Goal: Communication & Community: Answer question/provide support

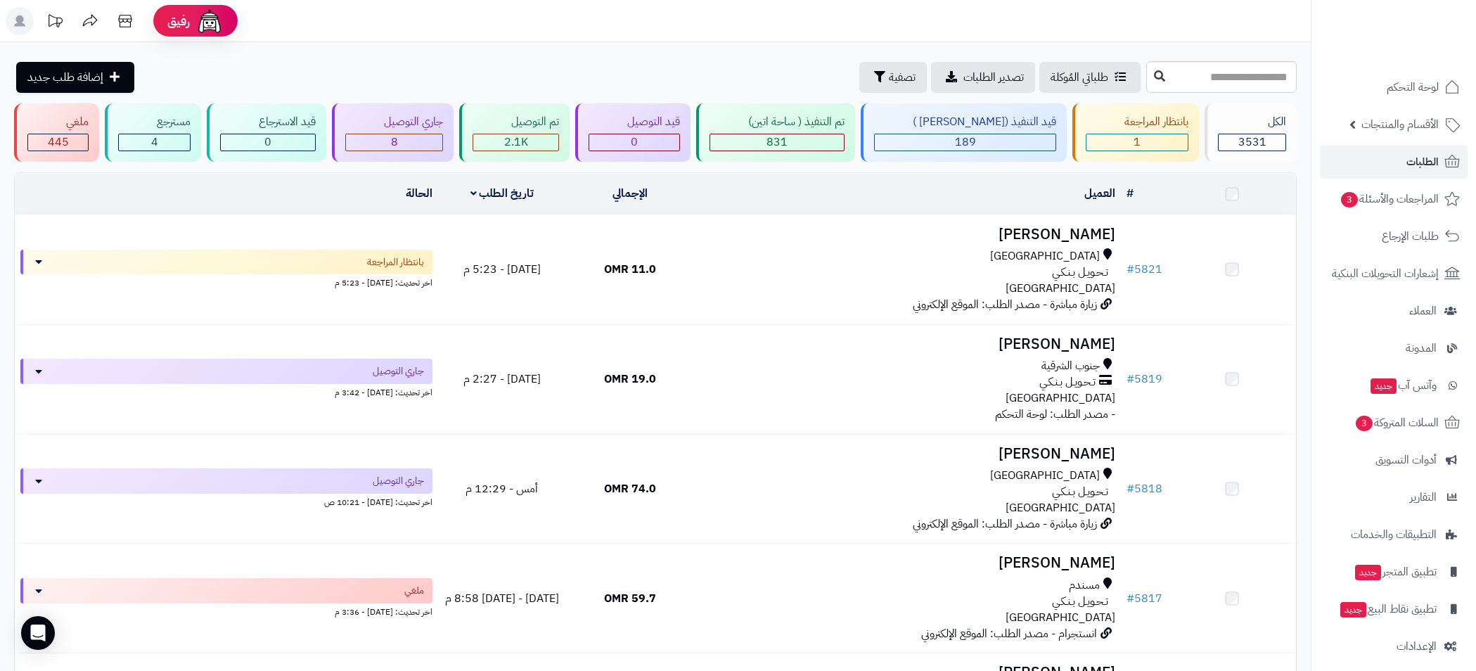
scroll to position [633, 0]
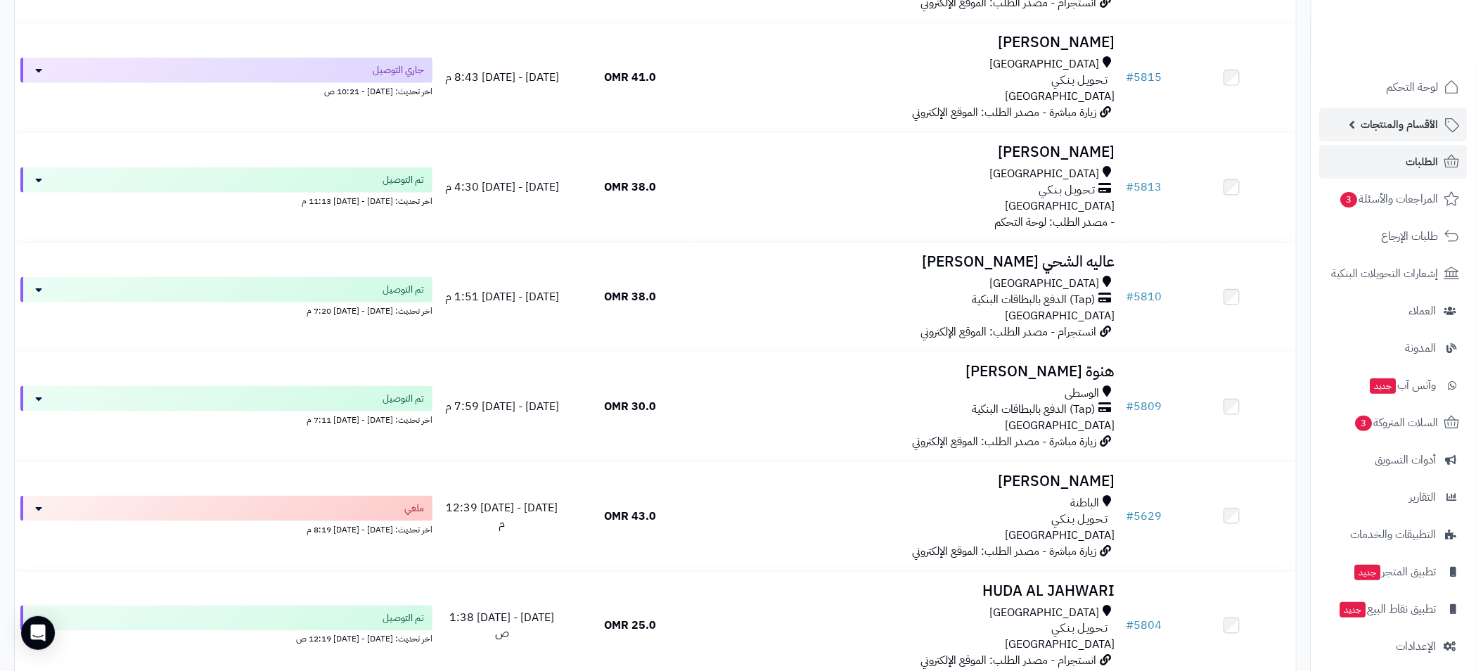
click at [1373, 132] on span "الأقسام والمنتجات" at bounding box center [1400, 125] width 77 height 20
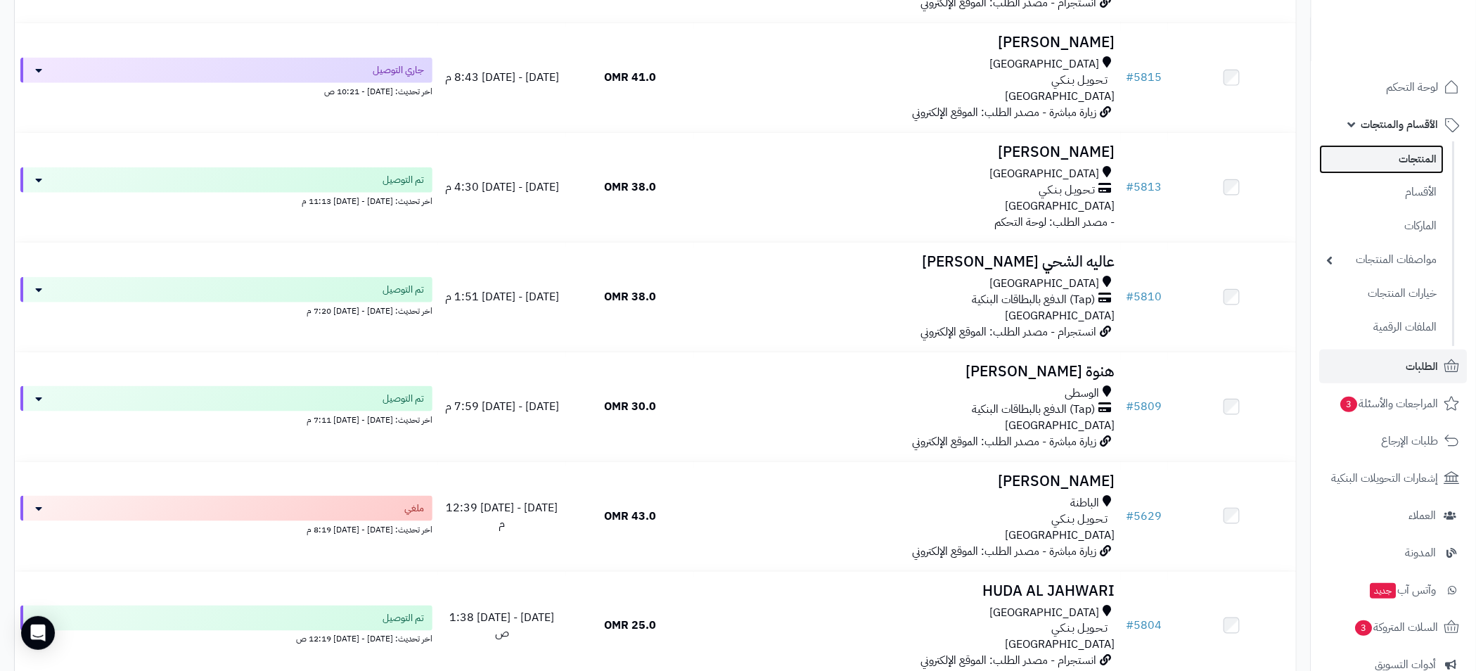
click at [1418, 162] on link "المنتجات" at bounding box center [1382, 159] width 124 height 29
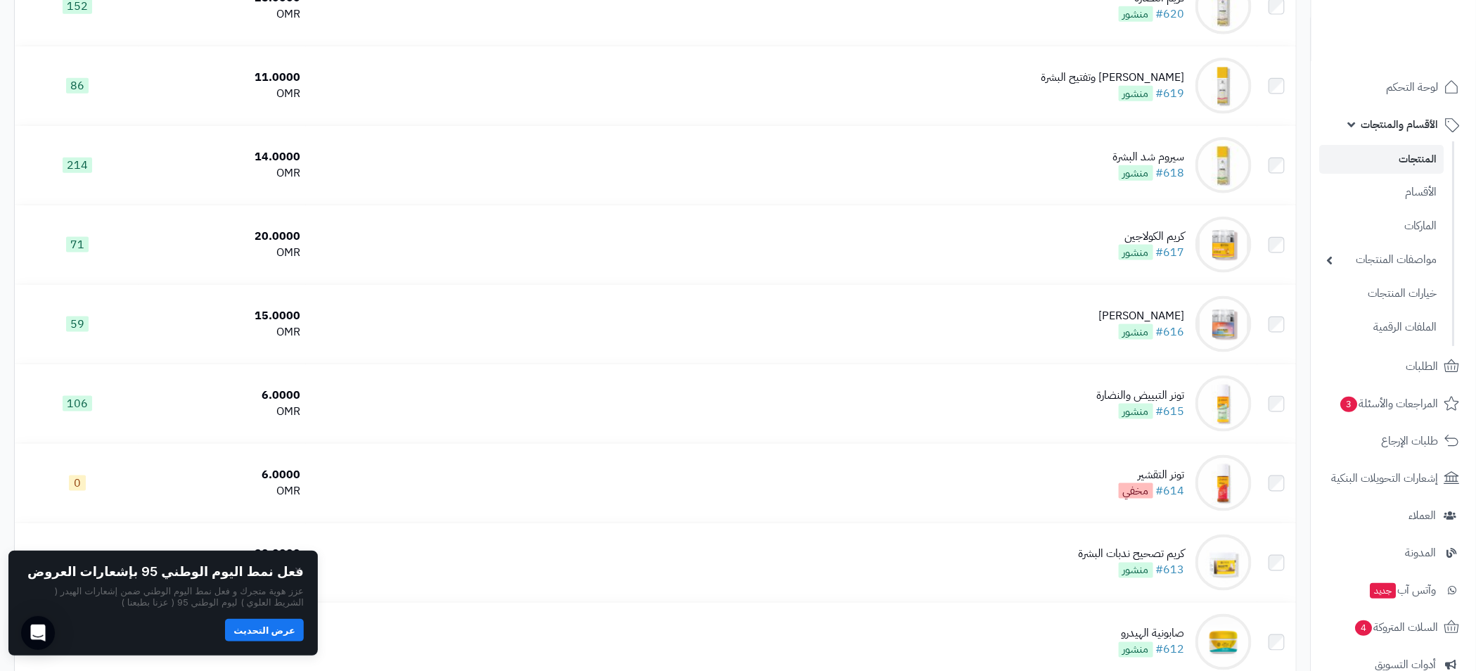
scroll to position [1972, 0]
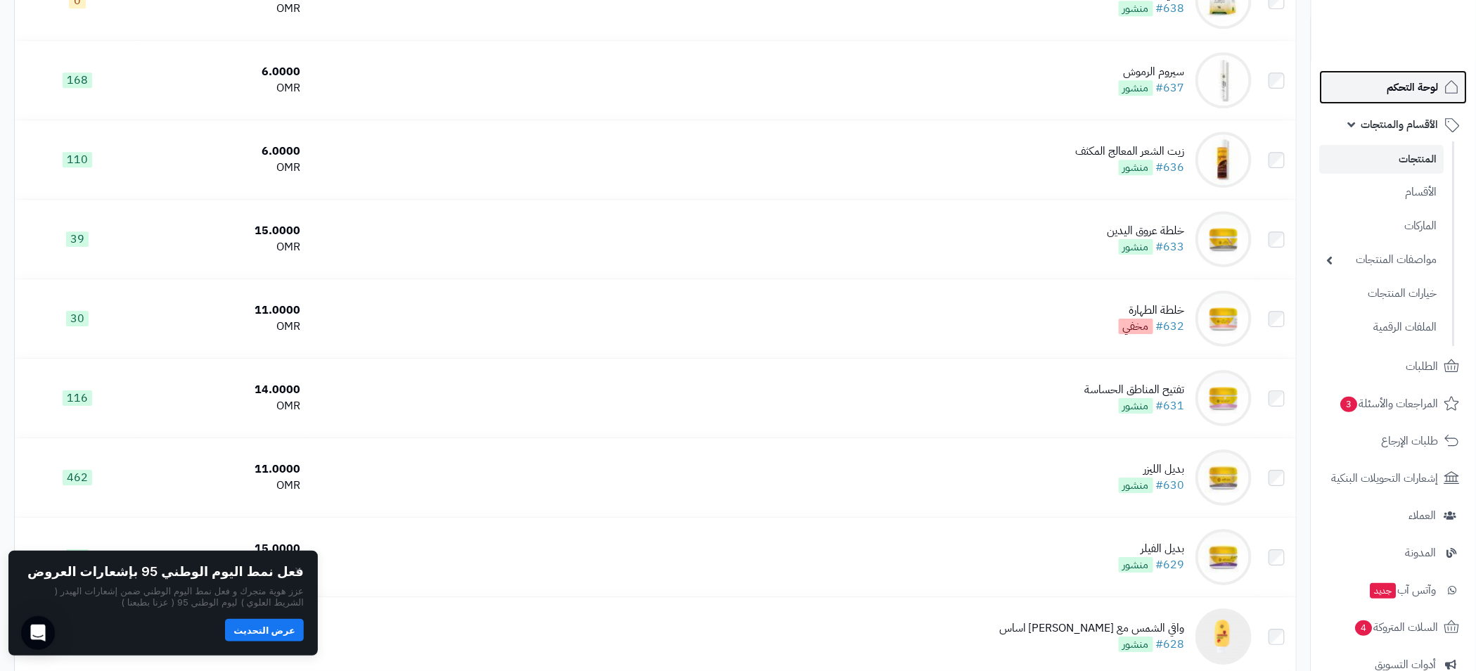
click at [1416, 87] on span "لوحة التحكم" at bounding box center [1413, 87] width 51 height 20
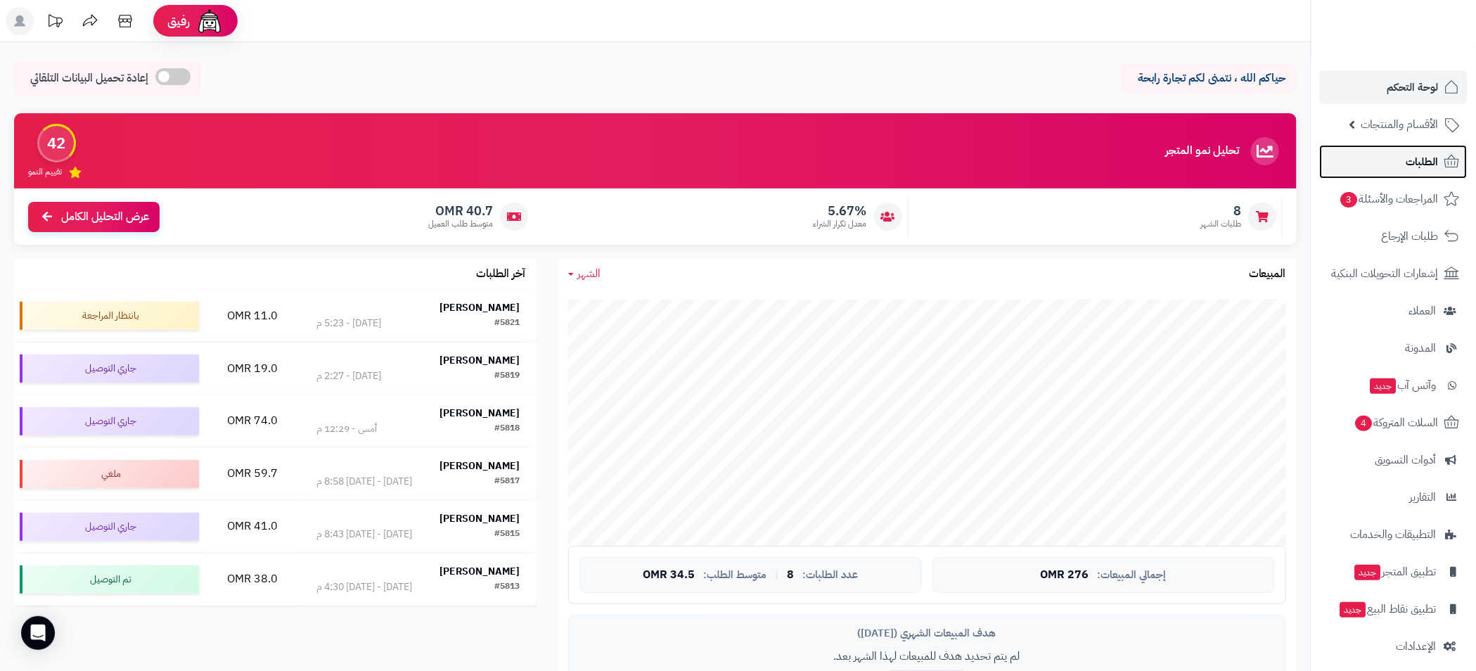
click at [1409, 156] on span "الطلبات" at bounding box center [1423, 162] width 32 height 20
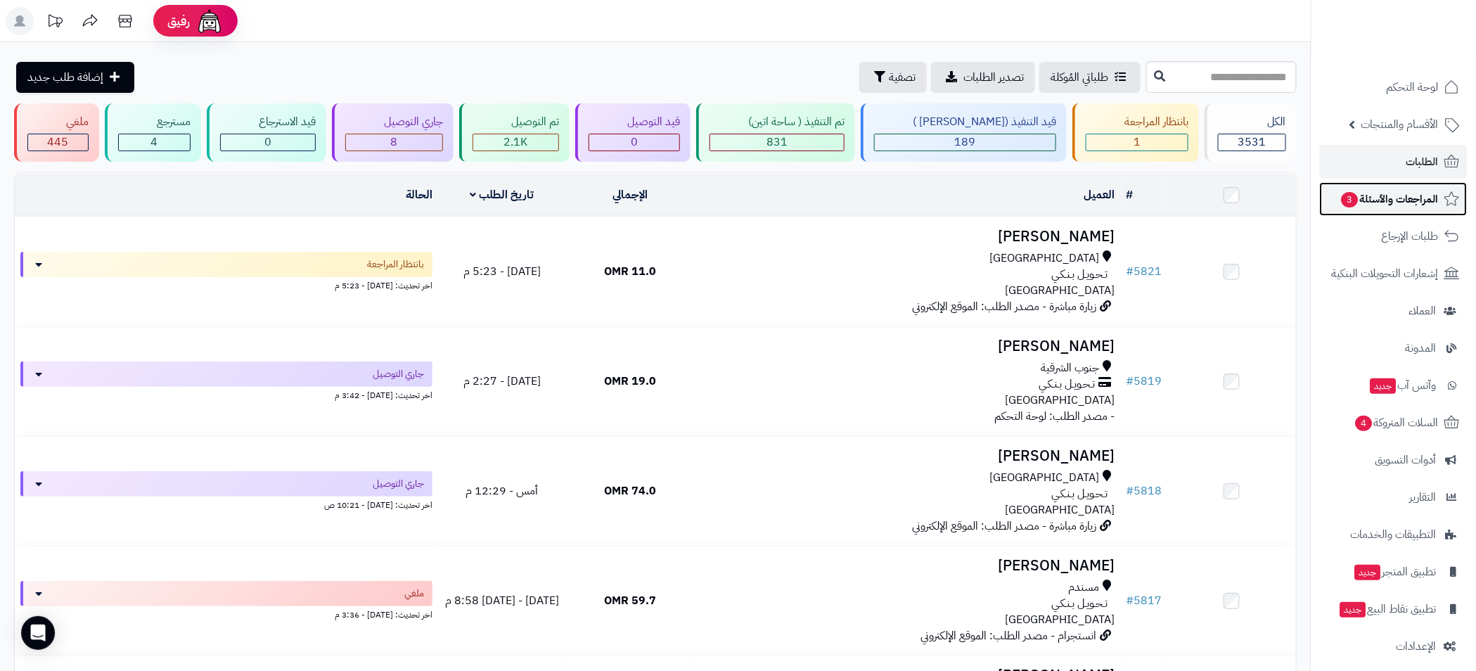
click at [1399, 184] on link "المراجعات والأسئلة 3" at bounding box center [1394, 199] width 148 height 34
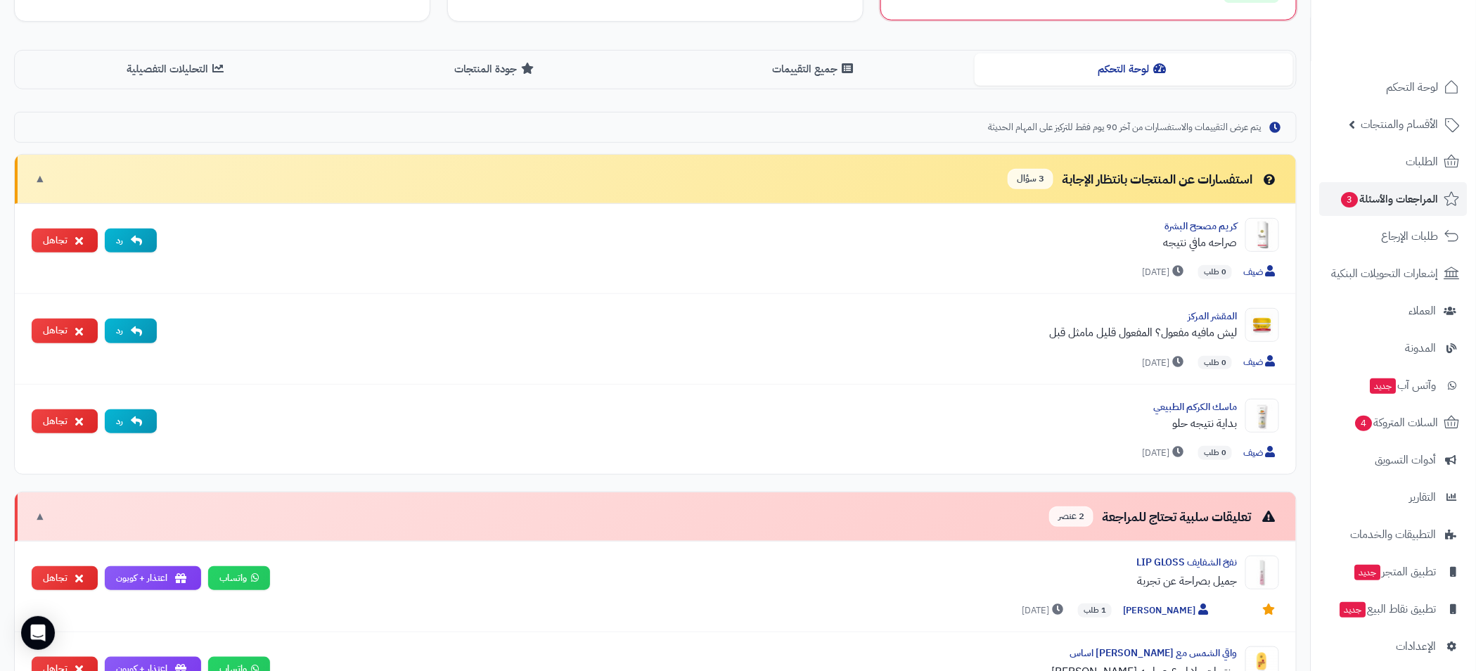
scroll to position [316, 0]
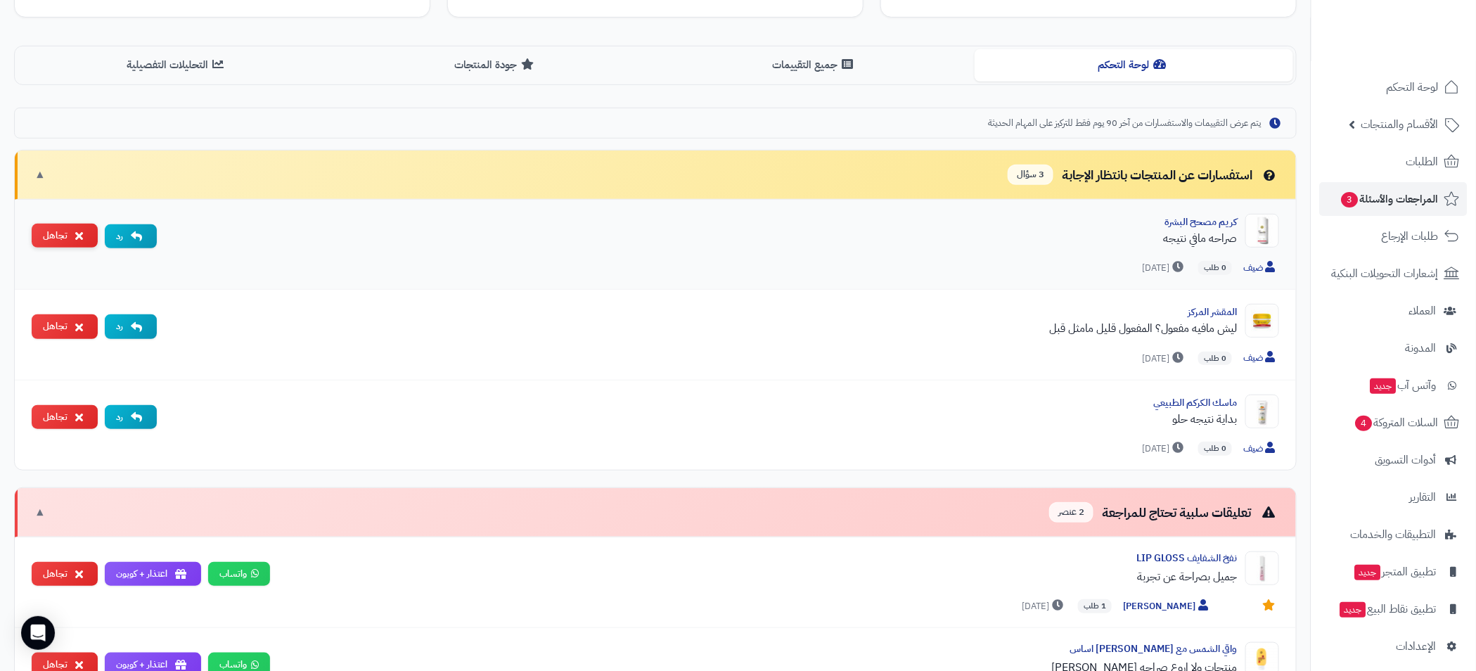
click at [53, 232] on button "تجاهل" at bounding box center [65, 236] width 66 height 25
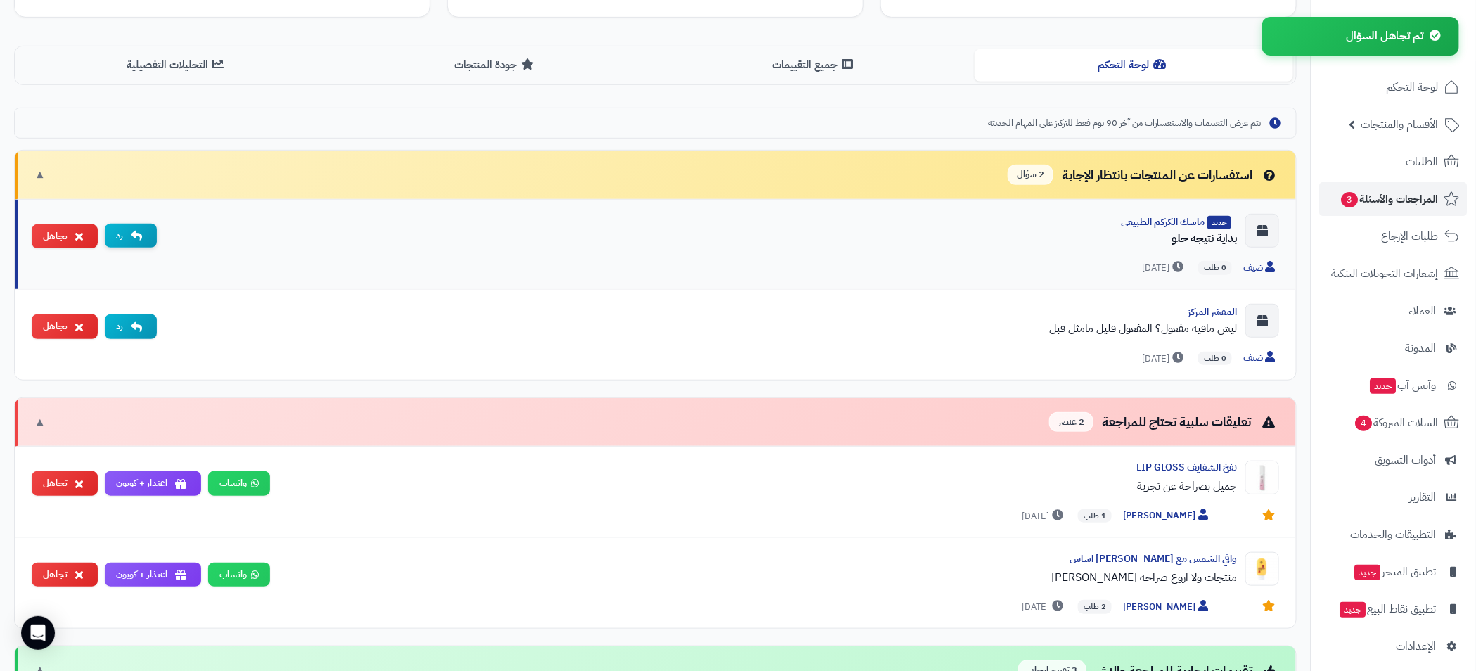
click at [122, 238] on button "رد" at bounding box center [131, 236] width 52 height 25
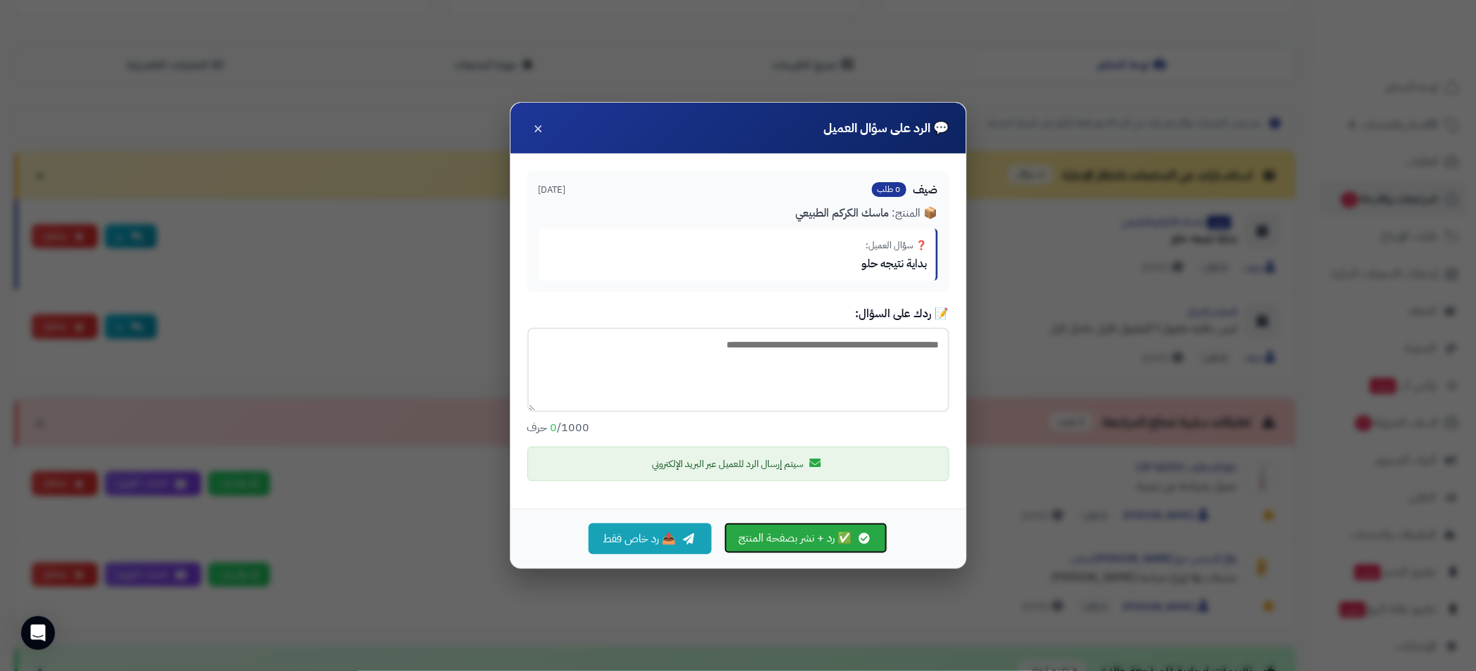
click at [757, 540] on button "✅ رد + نشر بصفحة المنتج" at bounding box center [805, 538] width 163 height 31
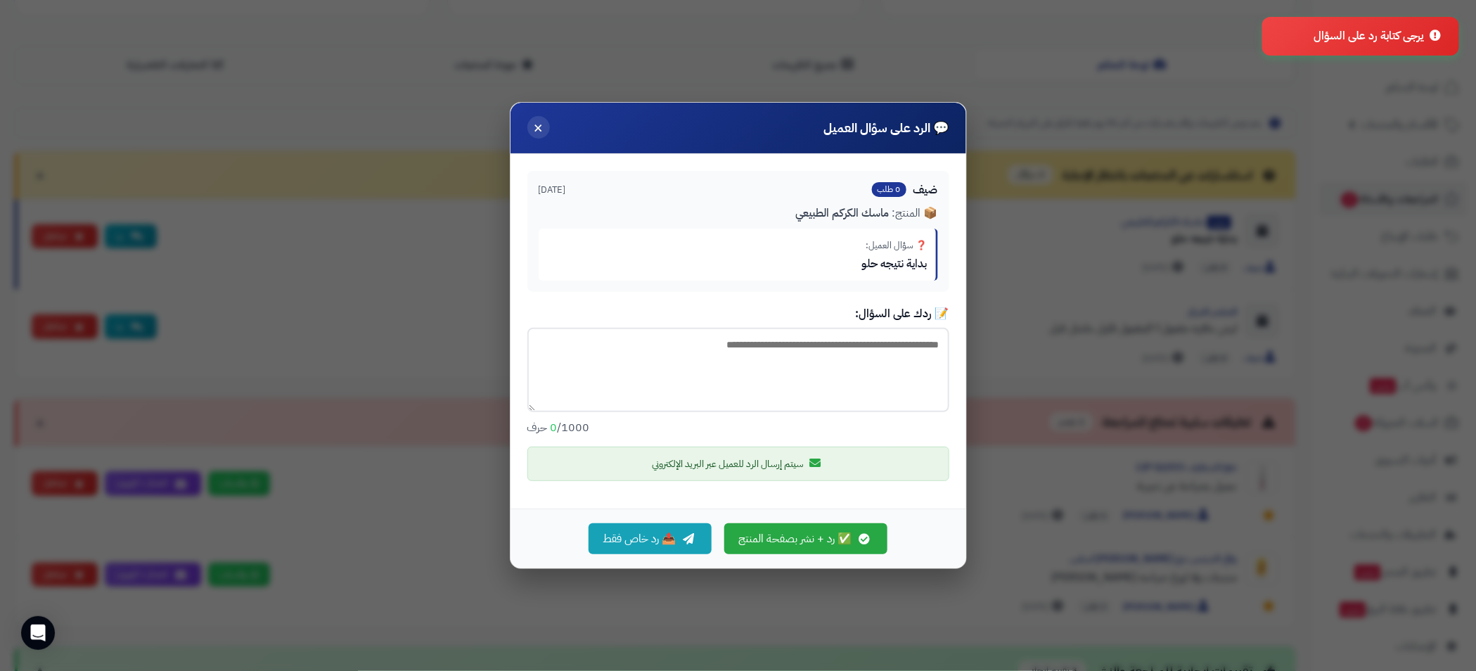
click at [539, 129] on span "×" at bounding box center [539, 127] width 10 height 24
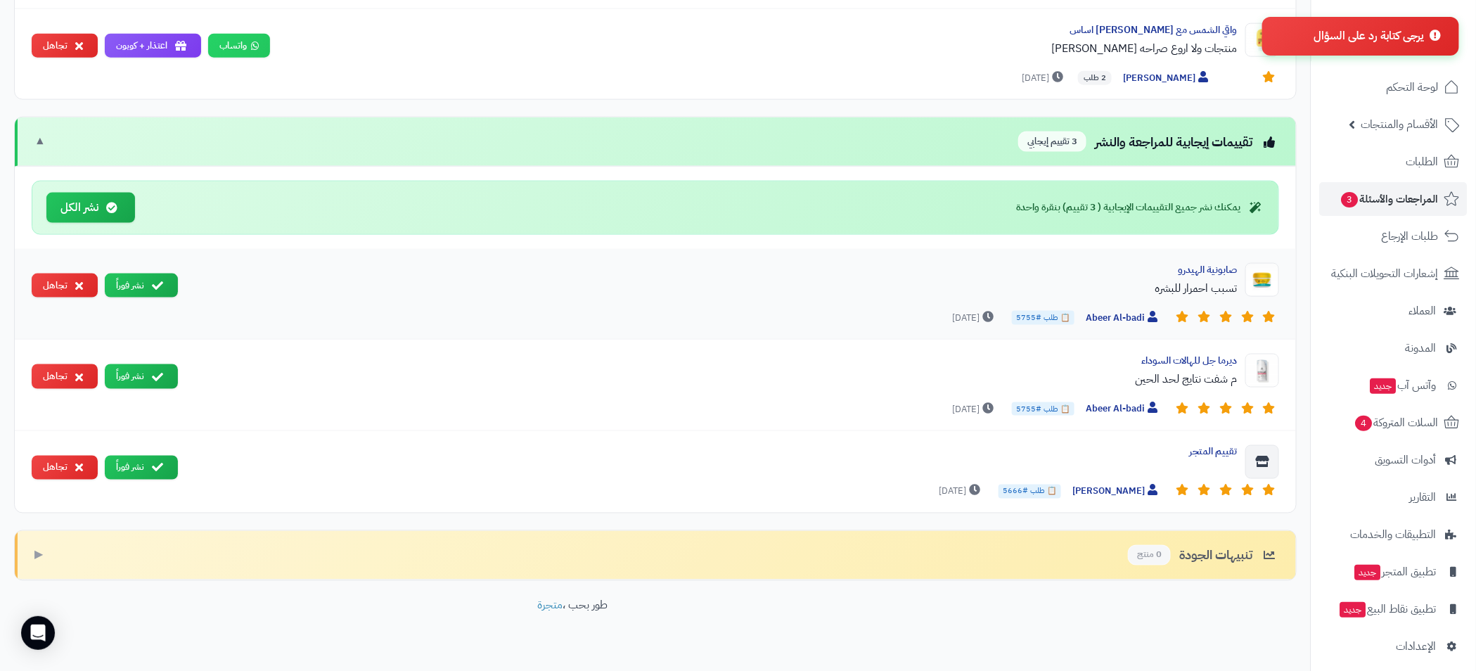
scroll to position [867, 0]
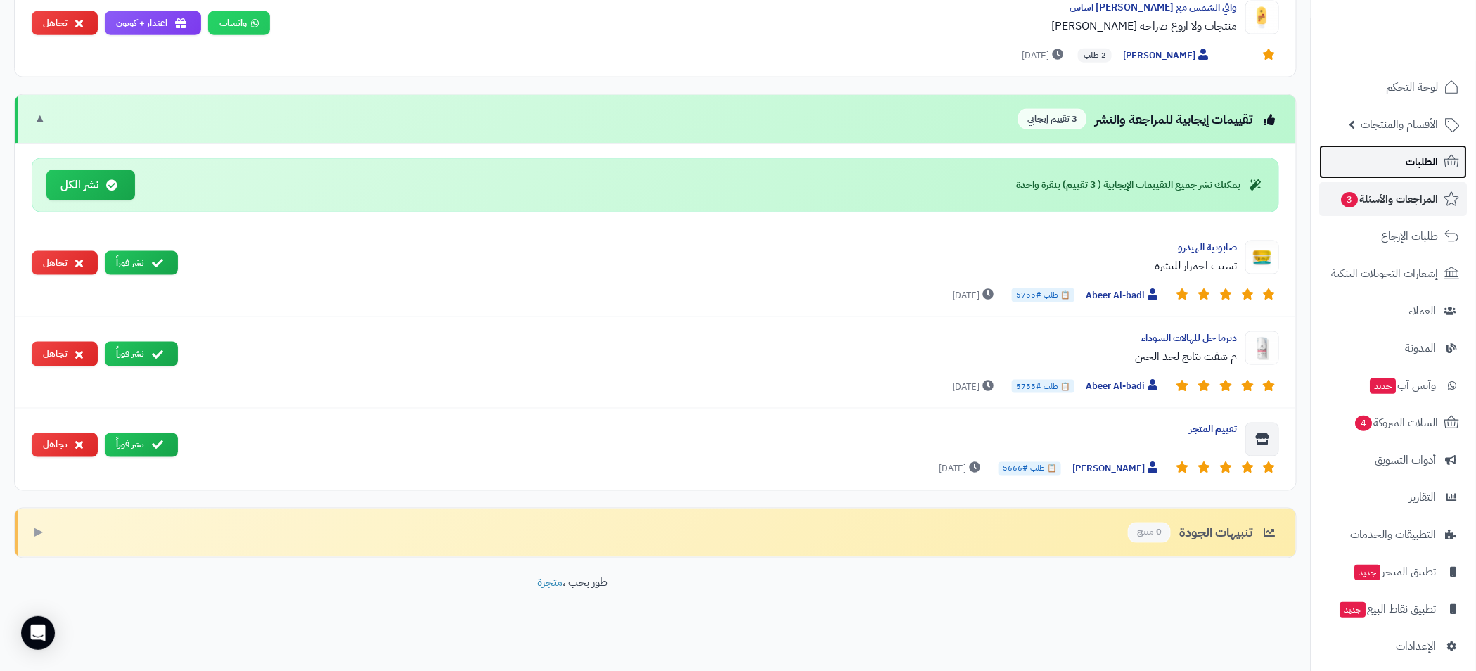
click at [1417, 153] on span "الطلبات" at bounding box center [1423, 162] width 32 height 20
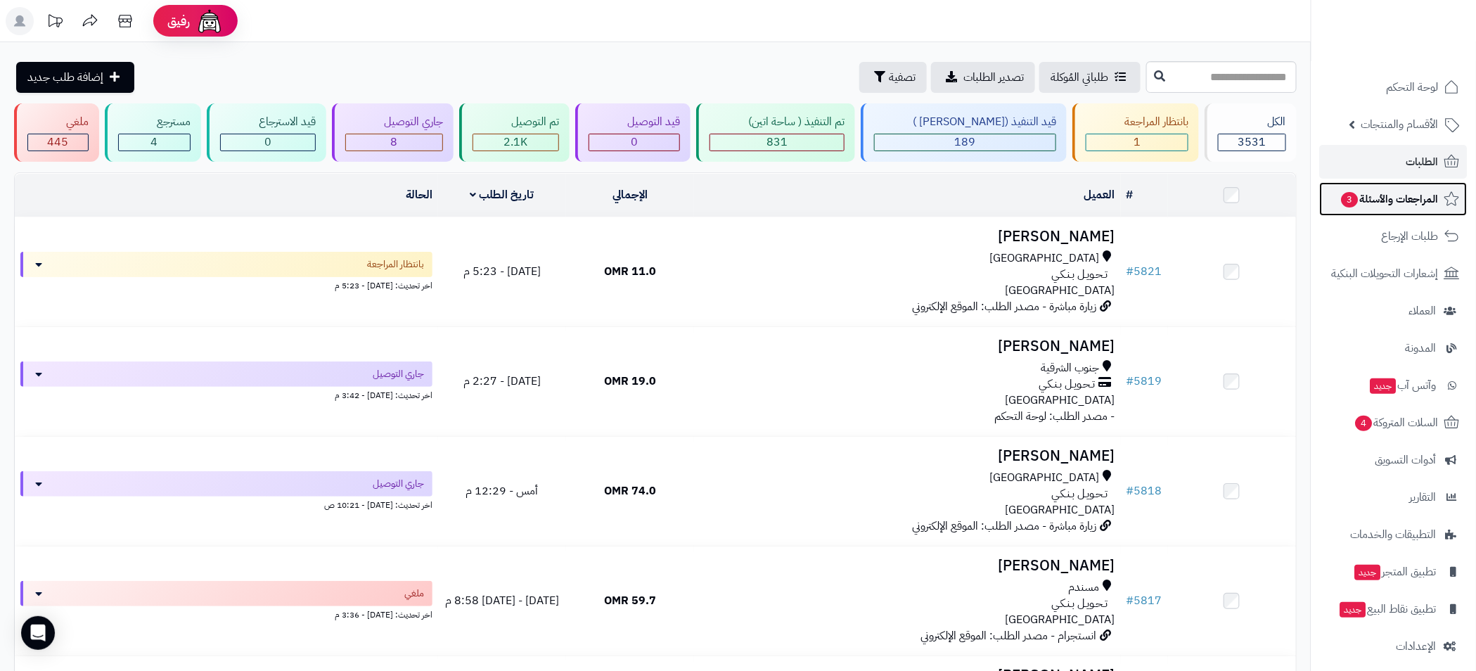
click at [1376, 193] on span "المراجعات والأسئلة 3" at bounding box center [1389, 199] width 98 height 20
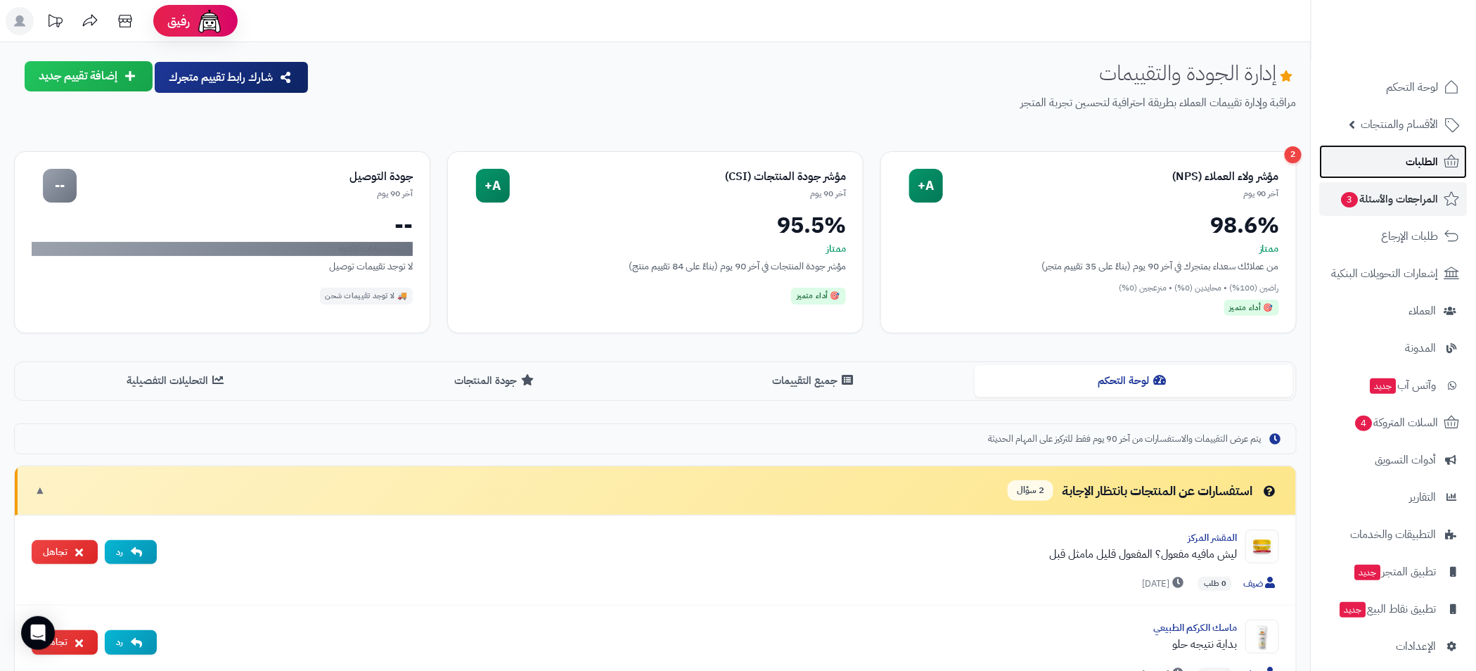
click at [1401, 165] on link "الطلبات" at bounding box center [1394, 162] width 148 height 34
